Goal: Information Seeking & Learning: Learn about a topic

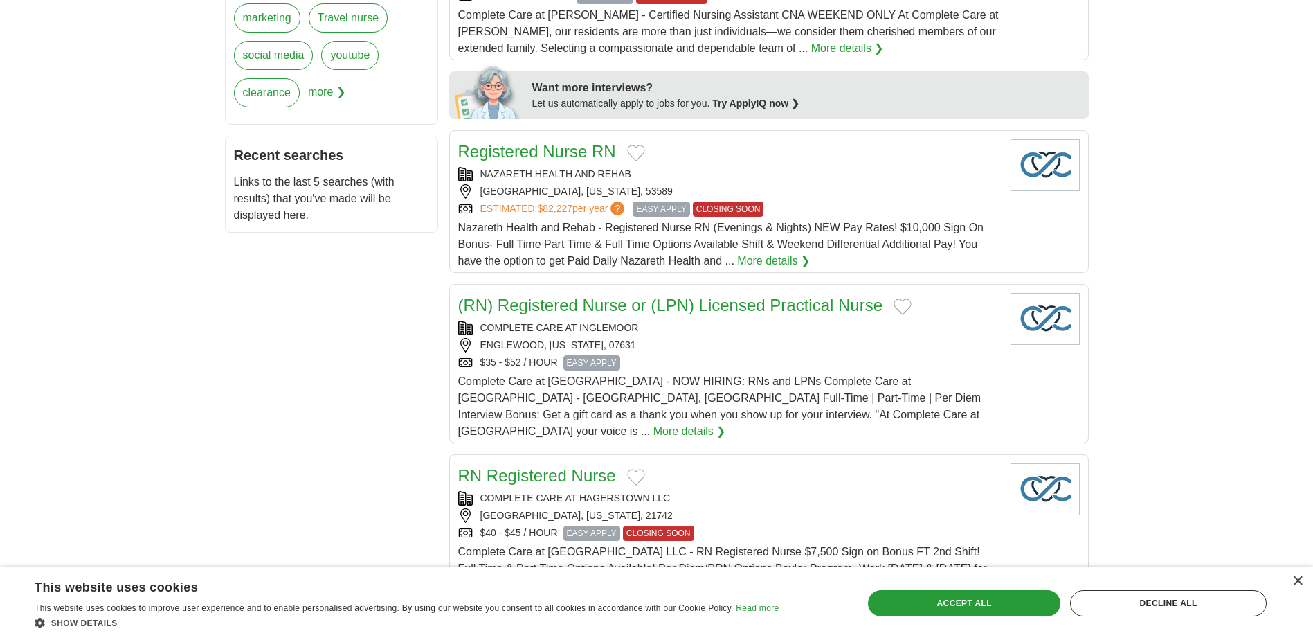
scroll to position [415, 0]
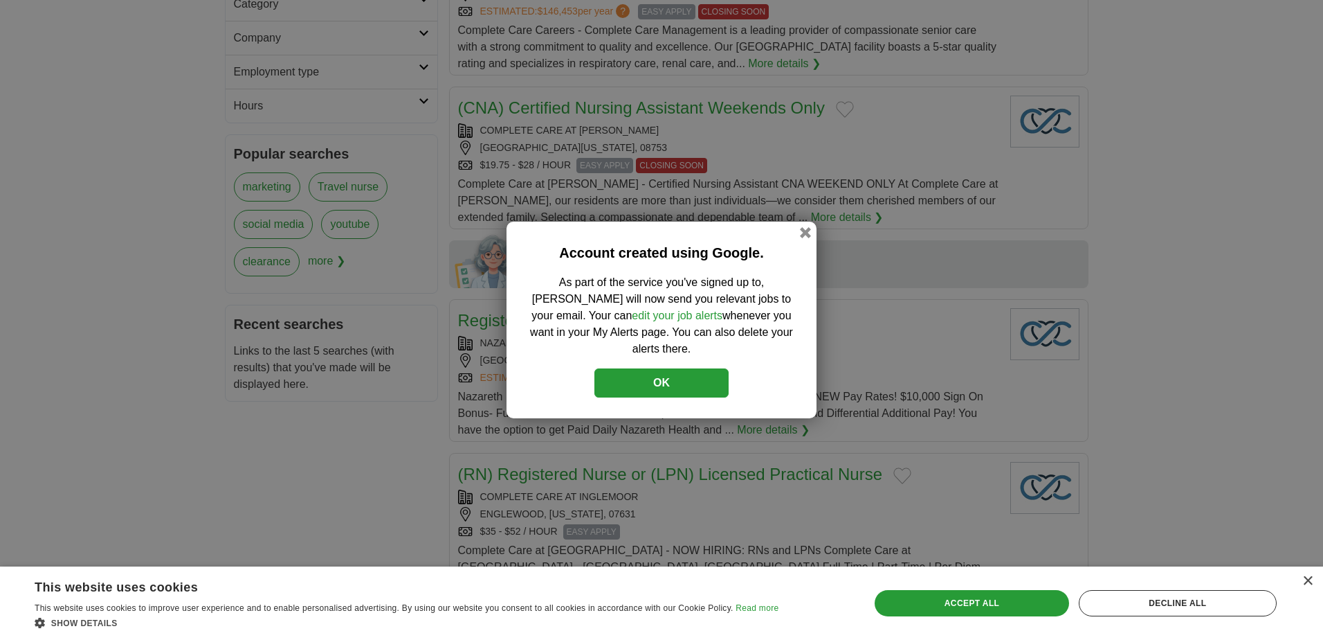
click at [685, 370] on button "OK" at bounding box center [662, 382] width 134 height 29
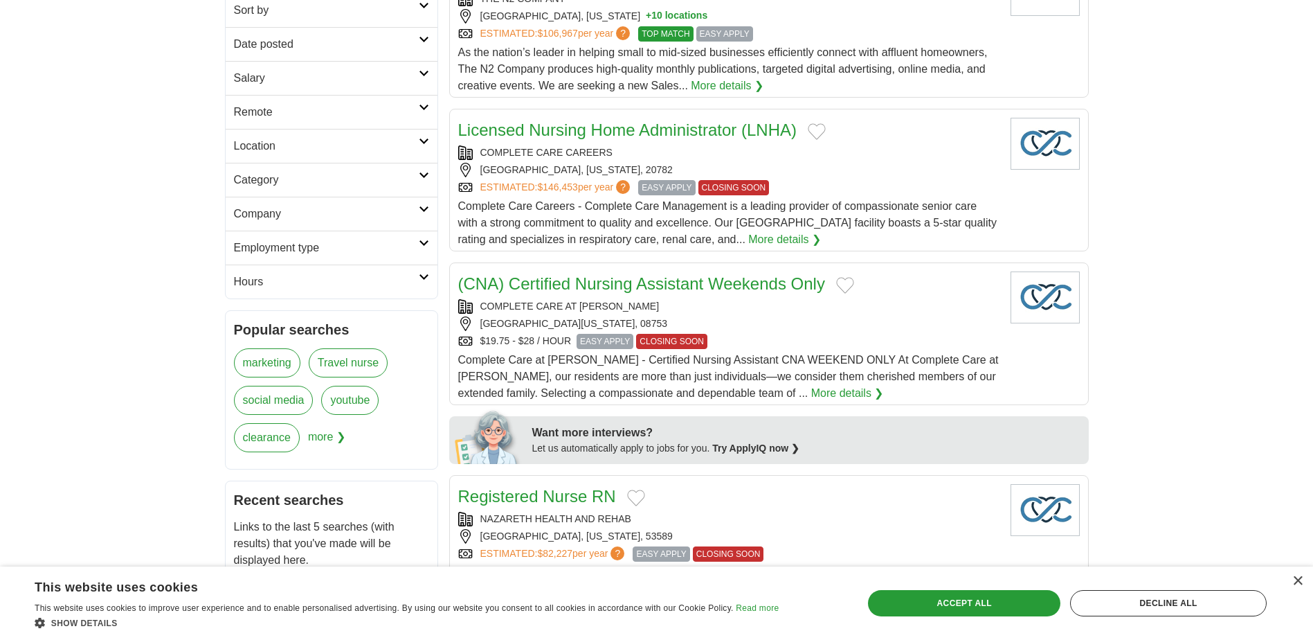
scroll to position [0, 0]
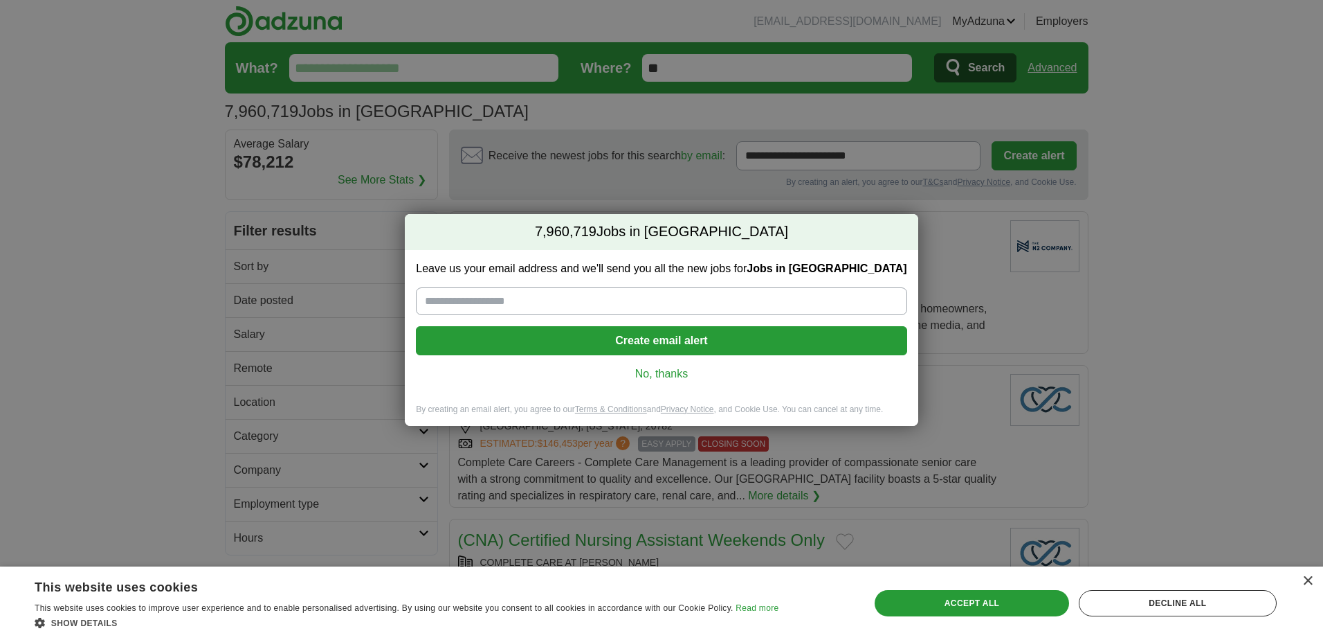
click at [644, 376] on link "No, thanks" at bounding box center [661, 373] width 469 height 15
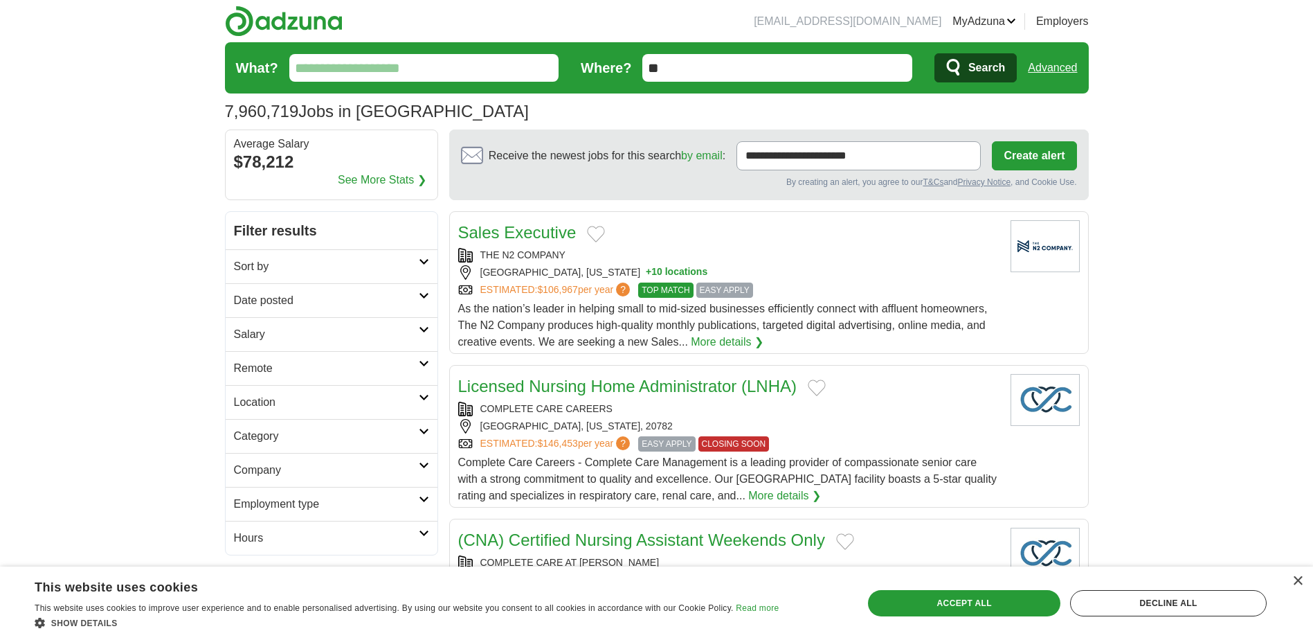
click at [403, 62] on input "What?" at bounding box center [424, 68] width 270 height 28
type input "***"
click at [988, 65] on span "Search" at bounding box center [986, 68] width 37 height 28
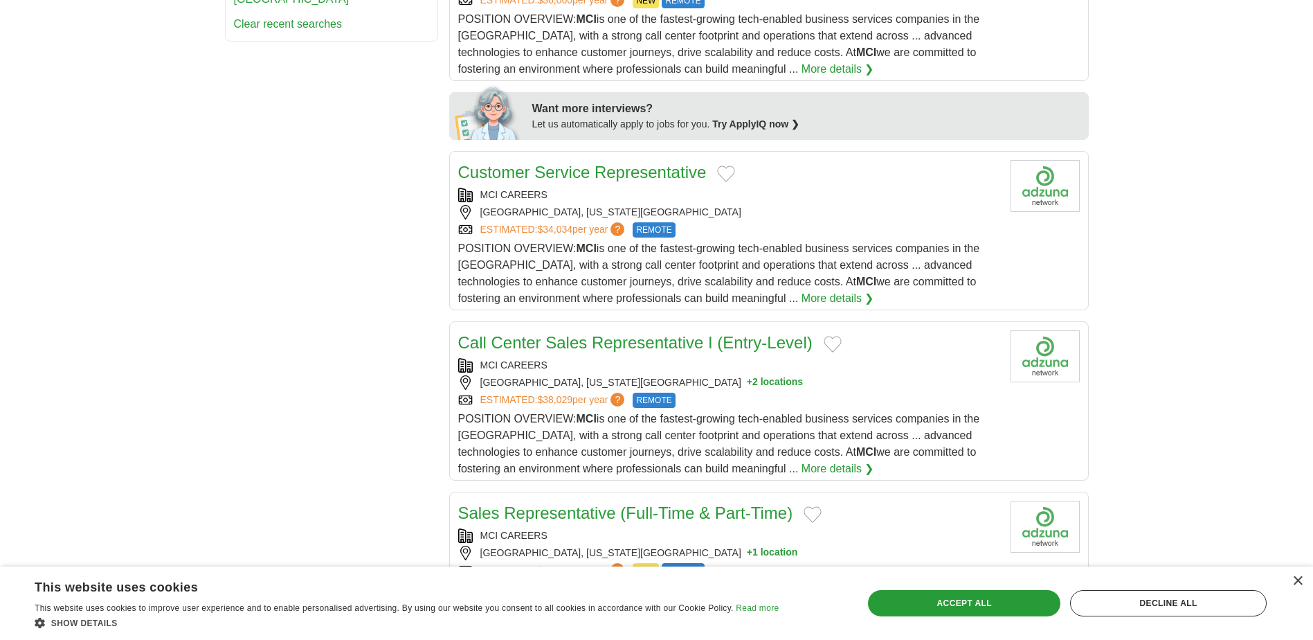
scroll to position [692, 0]
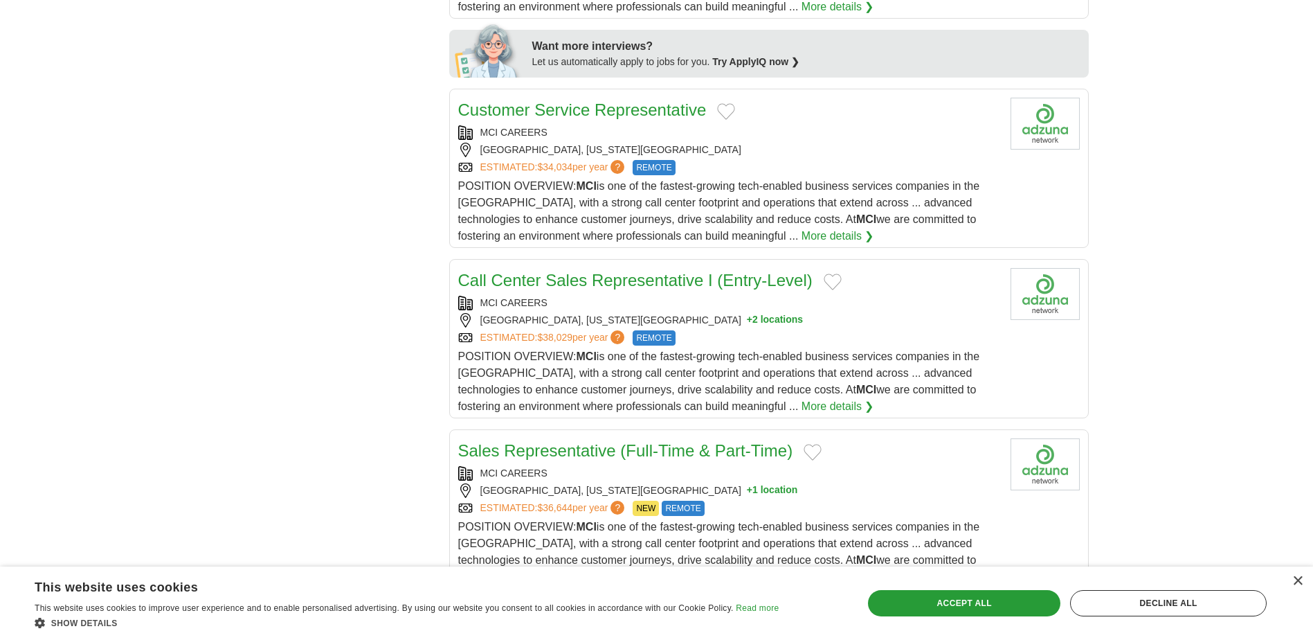
click at [806, 188] on span "POSITION OVERVIEW: MCI is one of the fastest-growing tech-enabled business serv…" at bounding box center [719, 211] width 522 height 62
click at [606, 112] on link "Customer Service Representative" at bounding box center [582, 109] width 248 height 19
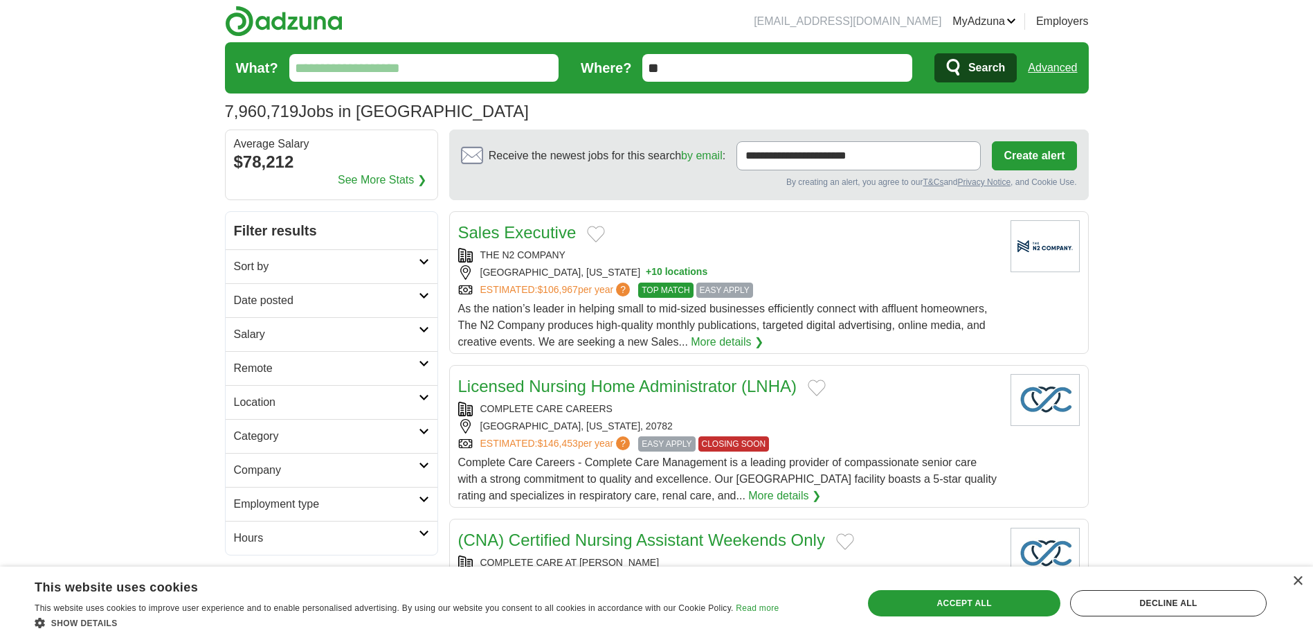
click at [468, 60] on input "What?" at bounding box center [424, 68] width 270 height 28
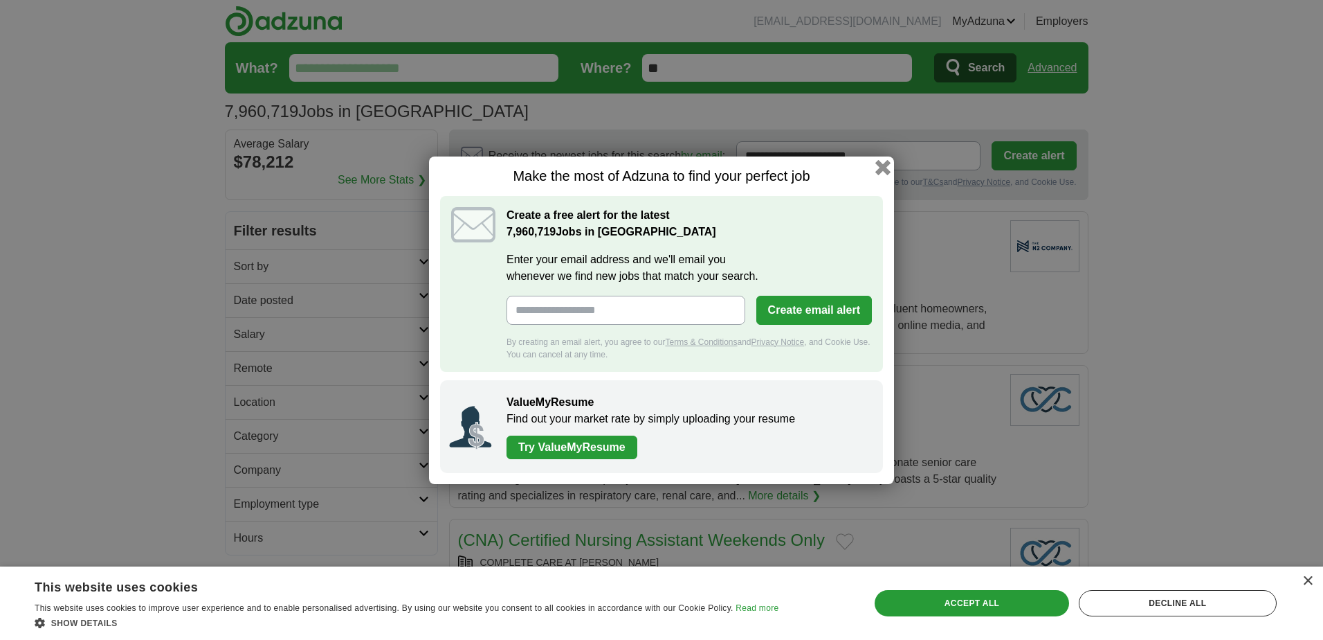
click at [885, 169] on button "button" at bounding box center [883, 166] width 15 height 15
